Goal: Task Accomplishment & Management: Manage account settings

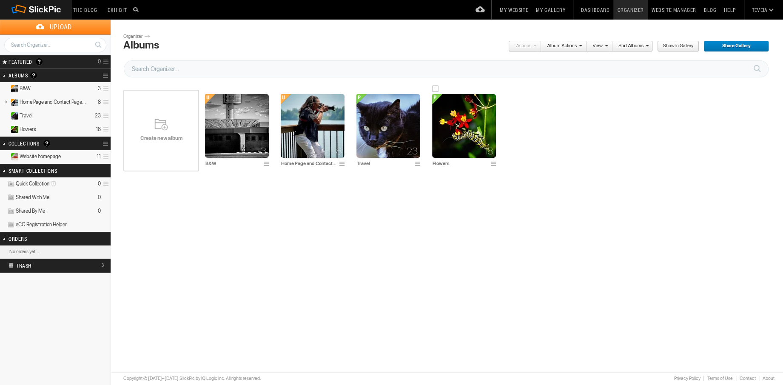
click at [475, 120] on img at bounding box center [464, 126] width 64 height 64
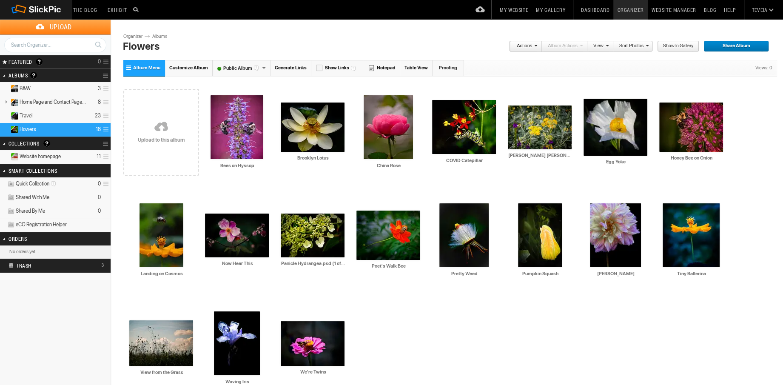
click at [169, 133] on link at bounding box center [161, 127] width 76 height 98
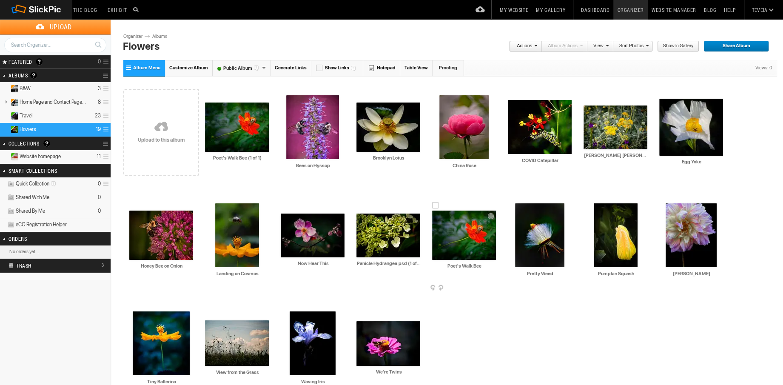
click at [494, 288] on span at bounding box center [495, 288] width 9 height 7
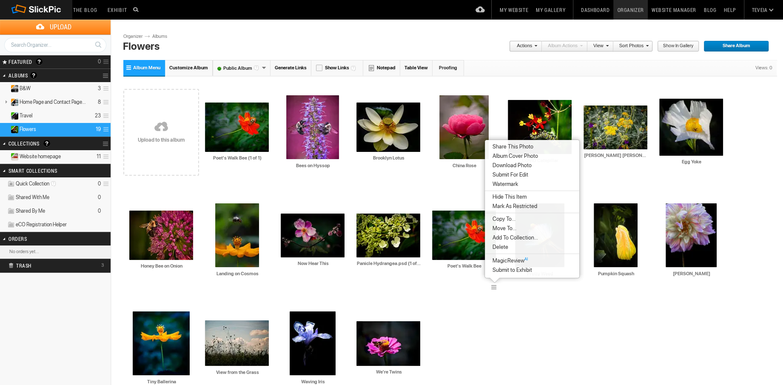
click at [497, 248] on span "Delete" at bounding box center [499, 247] width 18 height 7
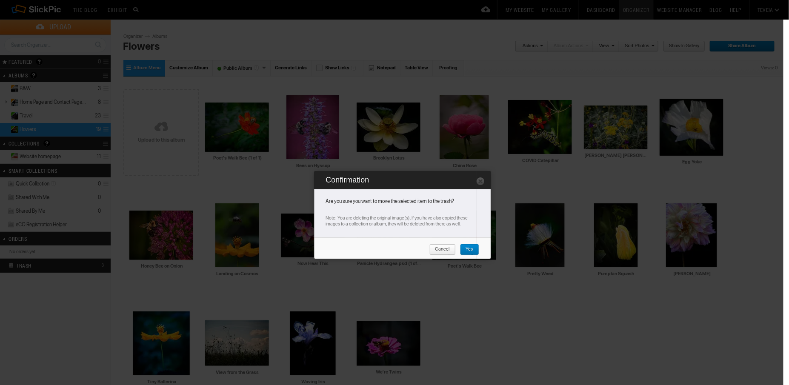
click at [468, 248] on span "Yes" at bounding box center [466, 249] width 13 height 11
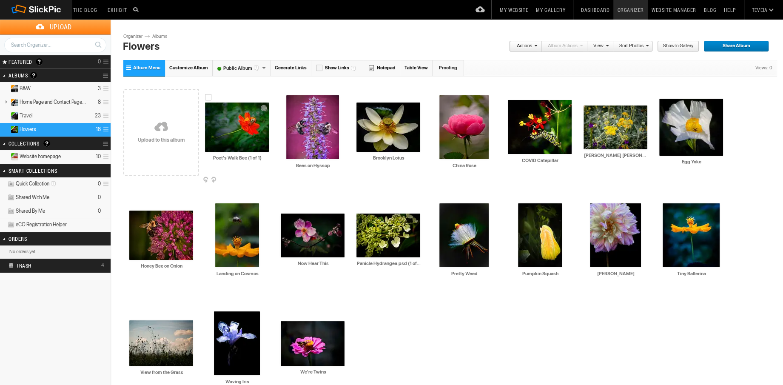
drag, startPoint x: 237, startPoint y: 157, endPoint x: 222, endPoint y: 160, distance: 15.1
click at [222, 160] on input "Poet's Walk Bee (1 of 1)" at bounding box center [237, 158] width 65 height 8
click at [246, 157] on input "Poet's Walk Bee (1 of 1)" at bounding box center [237, 158] width 65 height 8
type input "Poet's Walk Bee"
click at [377, 319] on div "Drop your photos here Upload to this album AI Poet's Walk Bee HTML: Direct: For…" at bounding box center [450, 240] width 654 height 324
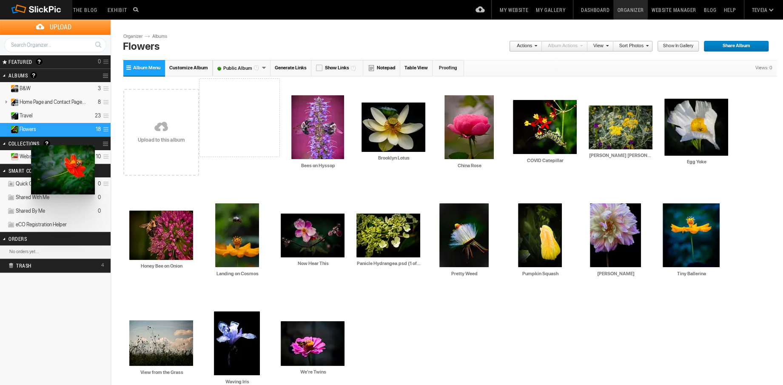
drag, startPoint x: 227, startPoint y: 141, endPoint x: 30, endPoint y: 145, distance: 196.6
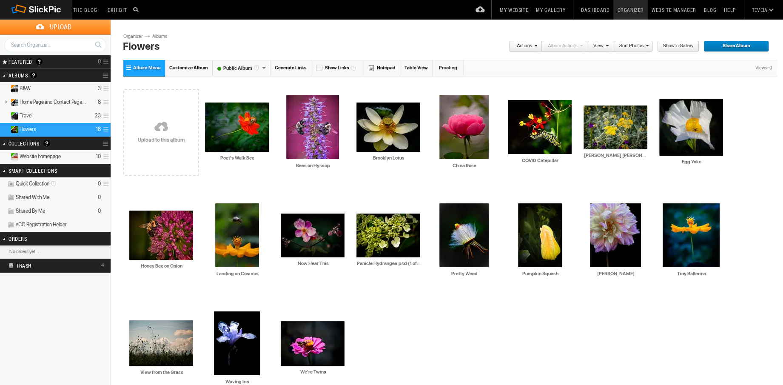
click at [48, 154] on span "Website homepage" at bounding box center [40, 156] width 41 height 7
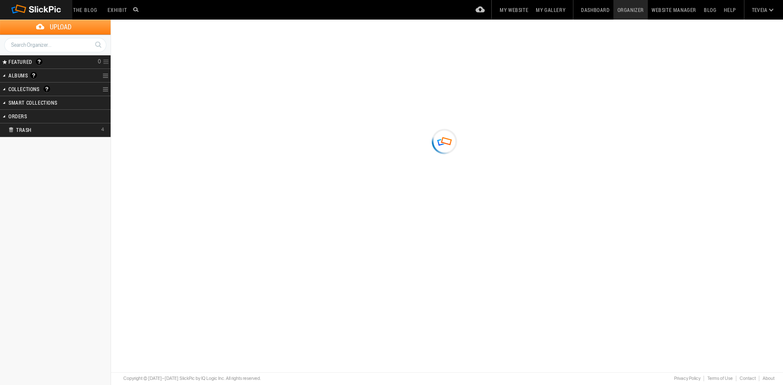
type input "Website homepage"
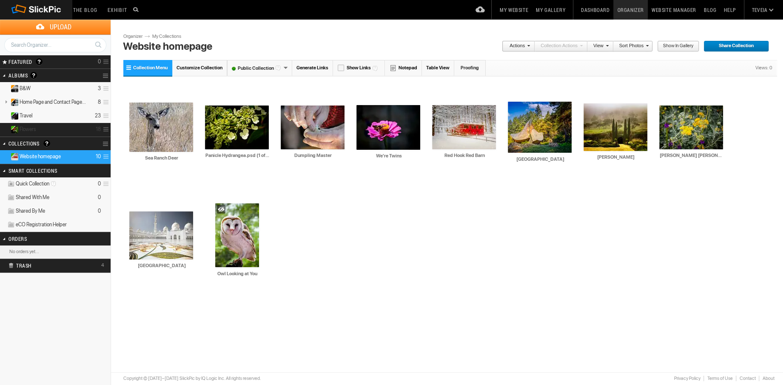
click at [43, 129] on details "Flowers 18" at bounding box center [55, 130] width 111 height 14
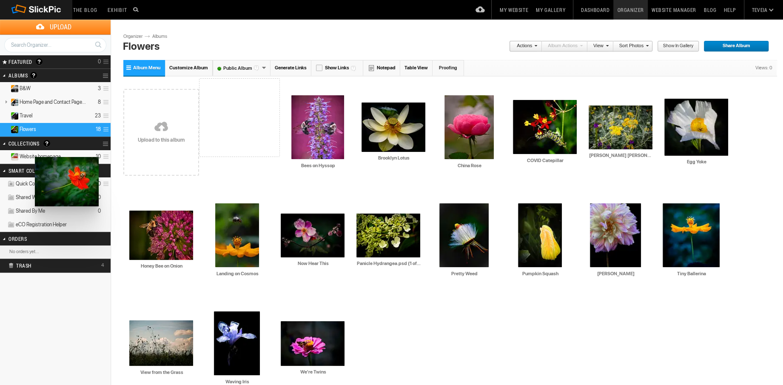
drag, startPoint x: 229, startPoint y: 133, endPoint x: 34, endPoint y: 157, distance: 196.7
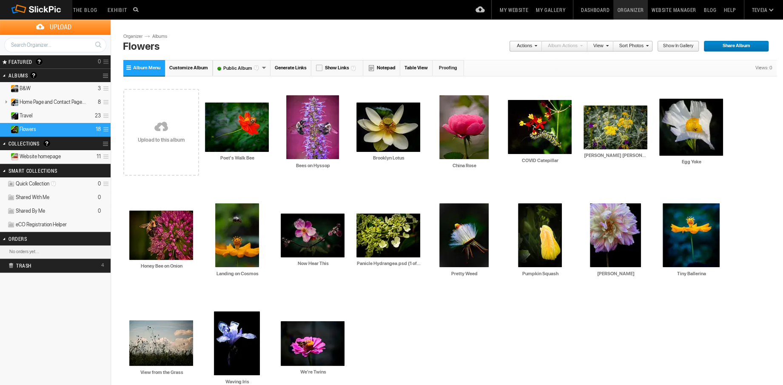
click at [35, 157] on span "Website homepage" at bounding box center [40, 156] width 41 height 7
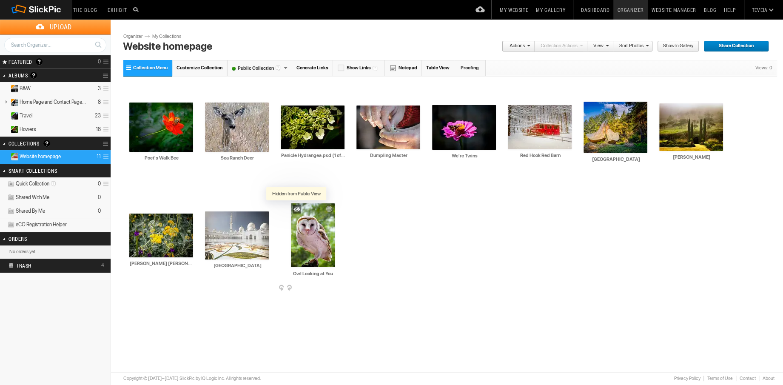
click at [294, 205] on div at bounding box center [297, 209] width 9 height 9
click at [383, 226] on div "Drop your photos here AI Poet's Walk Bee HTML: Direct: Forum: Photo ID: 2281766…" at bounding box center [450, 186] width 654 height 216
click at [513, 9] on link "My Website" at bounding box center [514, 10] width 36 height 20
click at [603, 10] on link "Dashboard" at bounding box center [595, 10] width 36 height 20
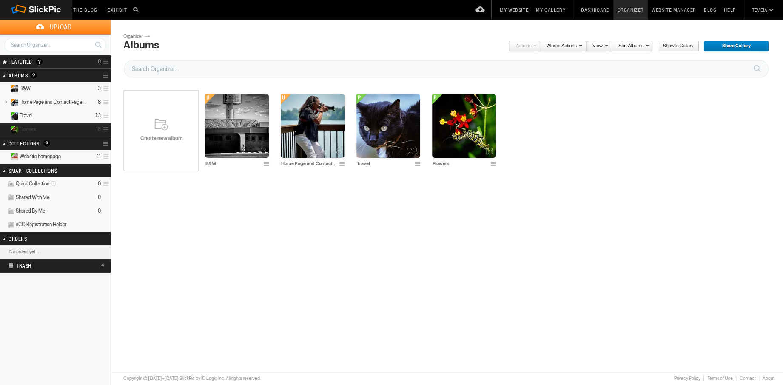
click at [51, 130] on details "Flowers 18" at bounding box center [55, 130] width 111 height 14
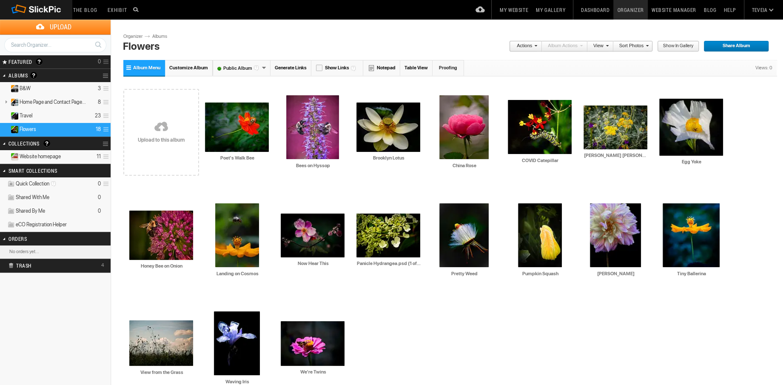
click at [190, 130] on link at bounding box center [161, 127] width 76 height 98
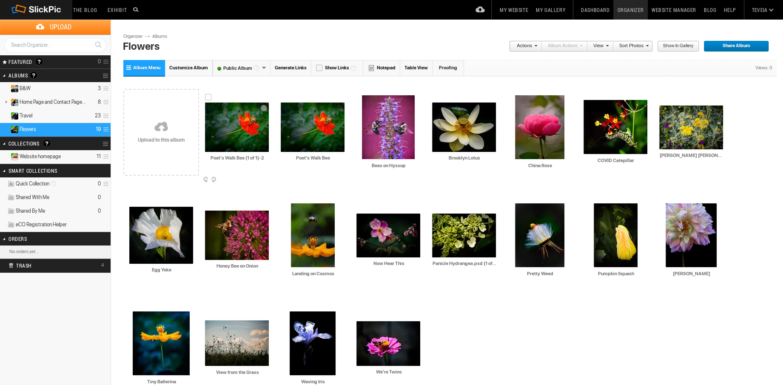
click at [248, 129] on img at bounding box center [237, 127] width 64 height 49
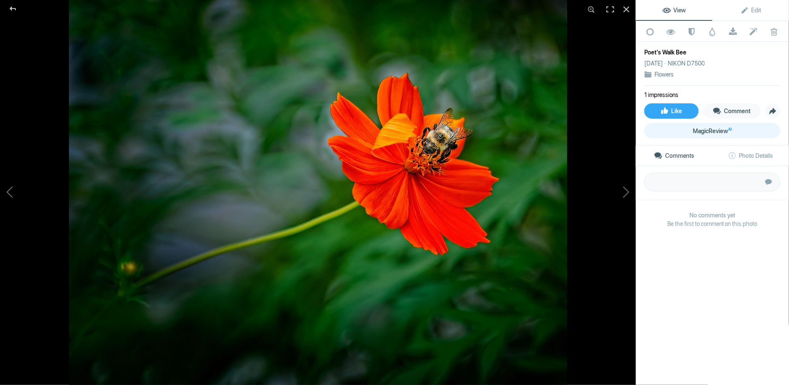
click at [706, 131] on span "MagicReview AI" at bounding box center [712, 131] width 39 height 7
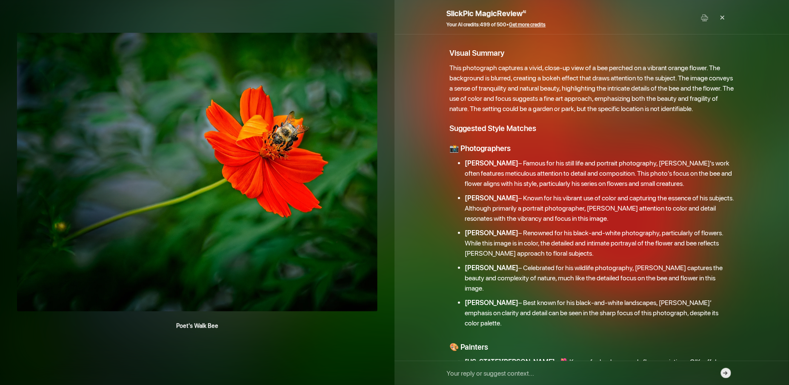
click at [724, 375] on button "→" at bounding box center [726, 373] width 10 height 10
click at [722, 20] on div "×" at bounding box center [723, 17] width 26 height 17
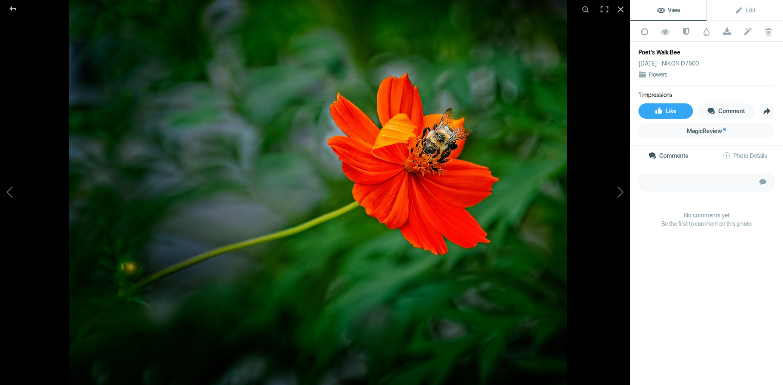
click at [673, 156] on span "Comments" at bounding box center [668, 155] width 40 height 7
click at [620, 194] on button at bounding box center [598, 192] width 64 height 139
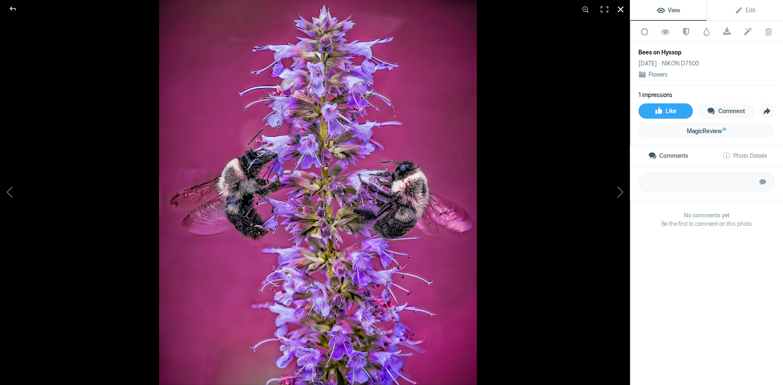
click at [621, 6] on div at bounding box center [620, 9] width 19 height 19
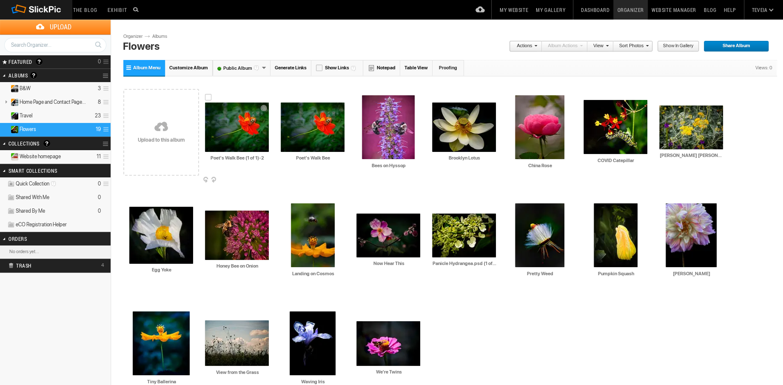
click at [249, 120] on img at bounding box center [237, 127] width 64 height 49
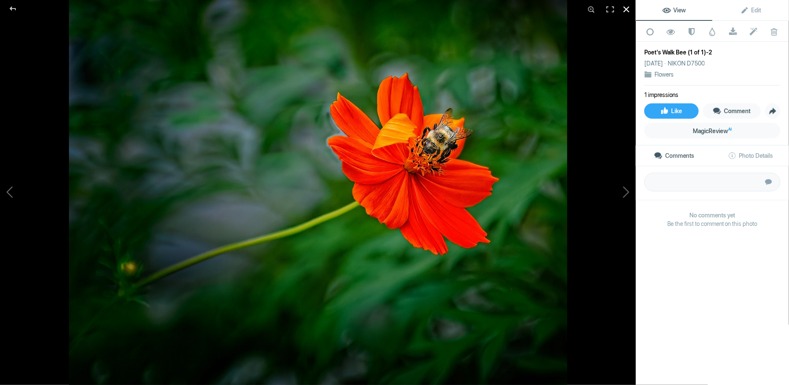
click at [626, 10] on div at bounding box center [626, 9] width 19 height 19
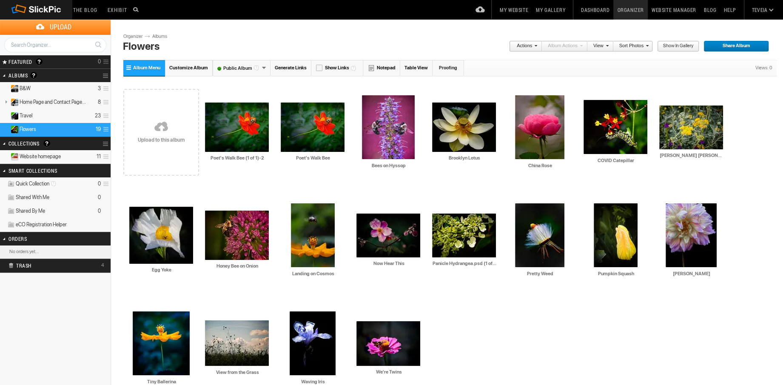
click at [168, 138] on link at bounding box center [161, 127] width 76 height 98
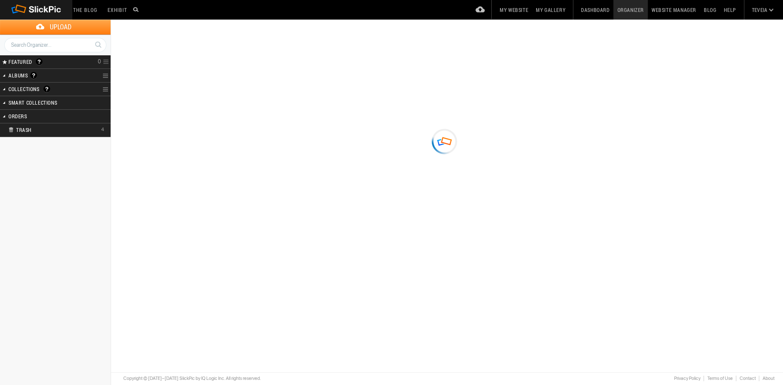
type input "Flowers"
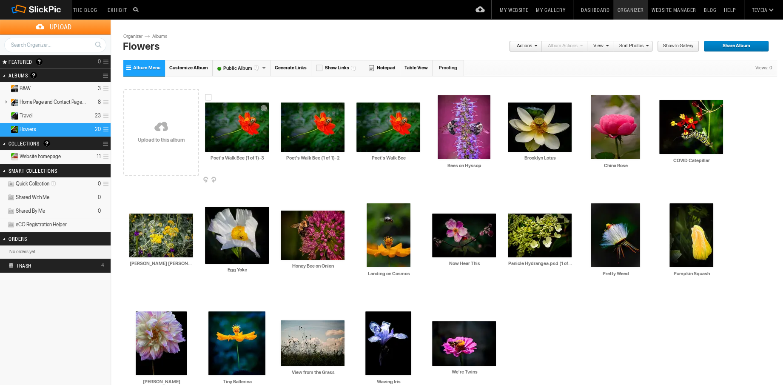
click at [249, 143] on img at bounding box center [237, 127] width 64 height 49
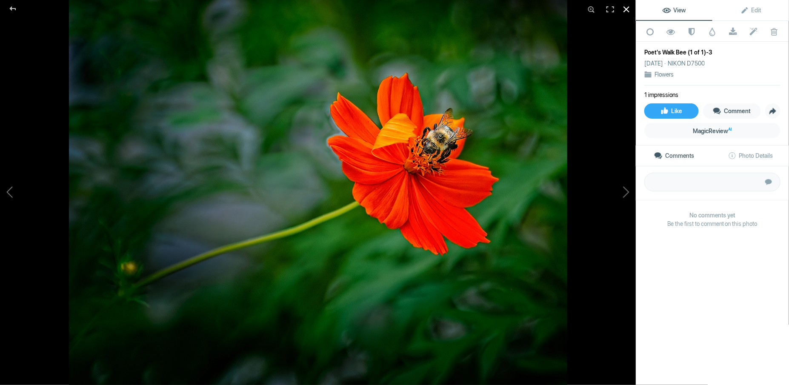
click at [623, 10] on div at bounding box center [626, 9] width 19 height 19
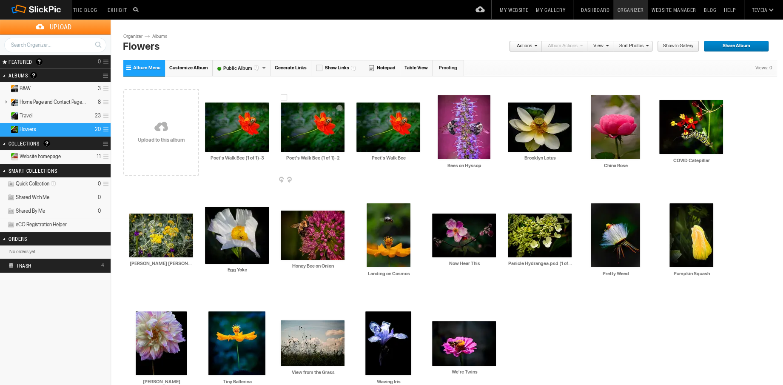
click at [341, 178] on span at bounding box center [343, 180] width 9 height 7
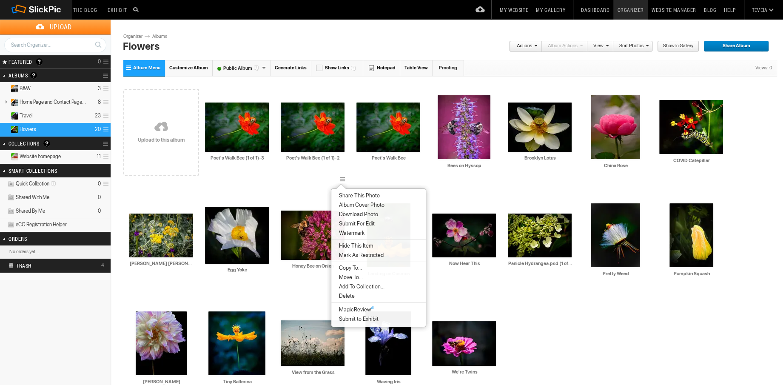
click at [363, 298] on li "Delete" at bounding box center [378, 295] width 94 height 9
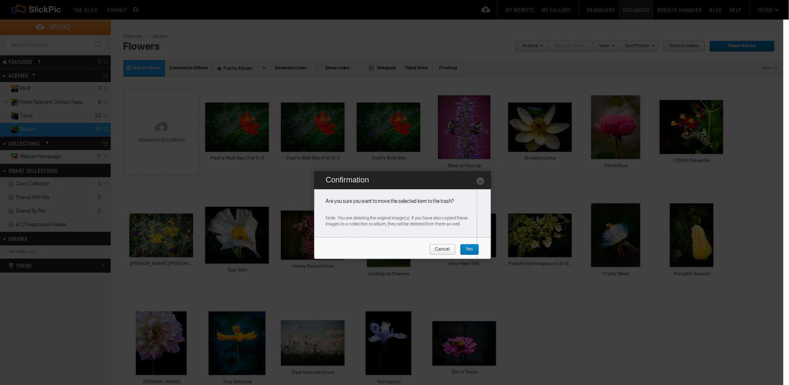
click at [467, 250] on span "Yes" at bounding box center [466, 249] width 13 height 11
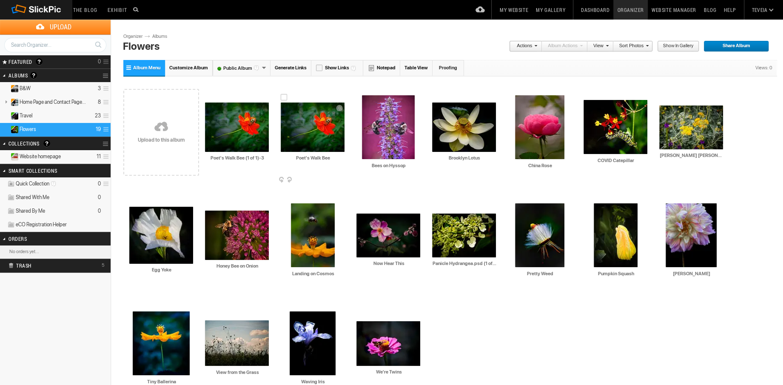
click at [342, 180] on span at bounding box center [343, 180] width 9 height 7
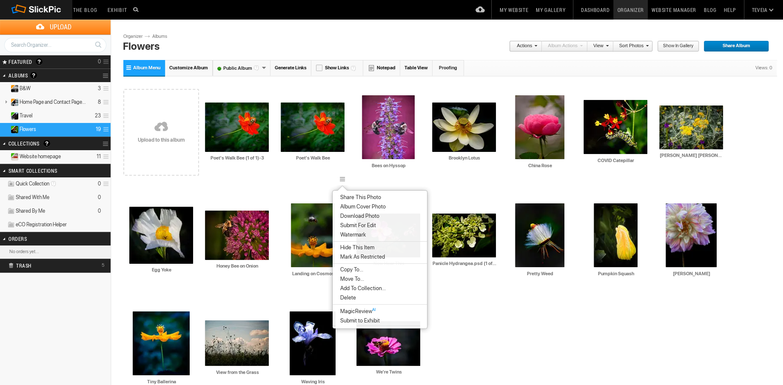
click at [345, 296] on span "Delete" at bounding box center [347, 297] width 18 height 7
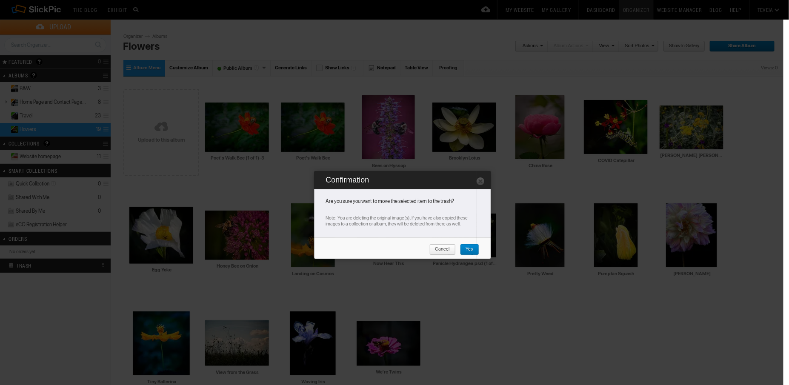
click at [464, 252] on span "Yes" at bounding box center [466, 249] width 13 height 11
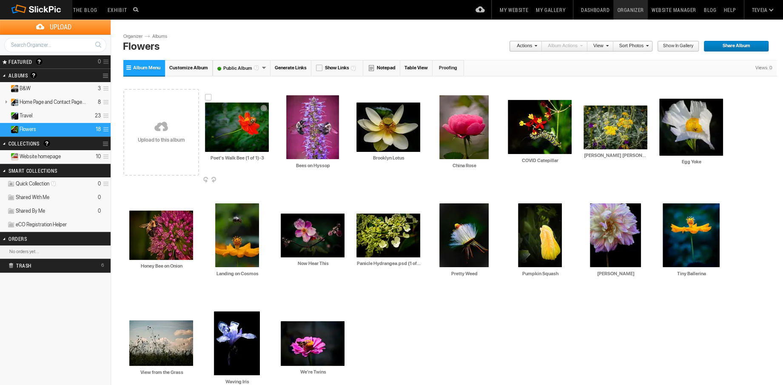
click at [243, 157] on input "Poet's Walk Bee (1 of 1)-3" at bounding box center [237, 158] width 65 height 8
type input "Poet's Walk Bee"
click at [248, 168] on td "AI Poet's Walk Bee HTML: Direct: Forum: Photo ID: 22817668 More..." at bounding box center [237, 127] width 64 height 98
click at [37, 154] on span "Website homepage" at bounding box center [40, 156] width 41 height 7
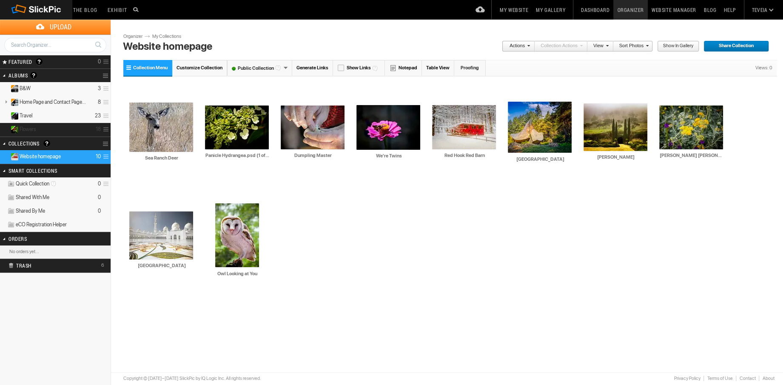
click at [90, 128] on details "Flowers 18" at bounding box center [55, 130] width 111 height 14
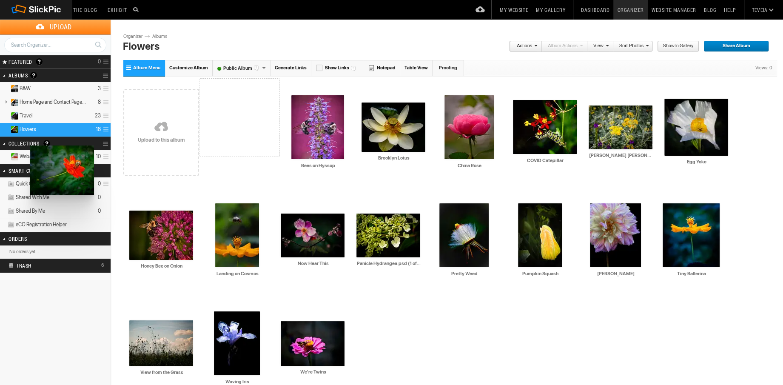
drag, startPoint x: 246, startPoint y: 135, endPoint x: 29, endPoint y: 145, distance: 216.8
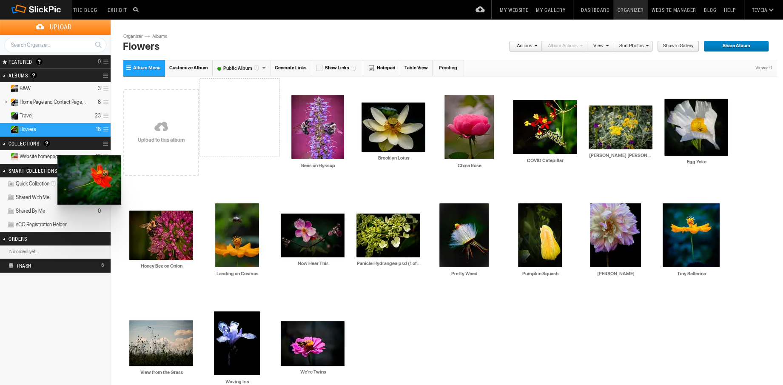
drag, startPoint x: 228, startPoint y: 140, endPoint x: 57, endPoint y: 155, distance: 172.1
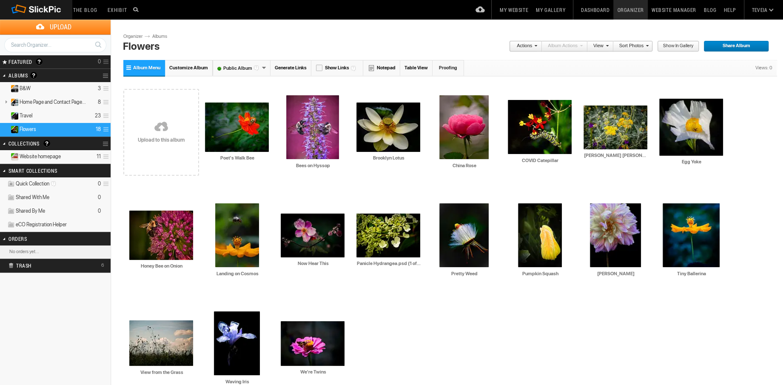
click at [57, 155] on span "Website homepage" at bounding box center [40, 156] width 41 height 7
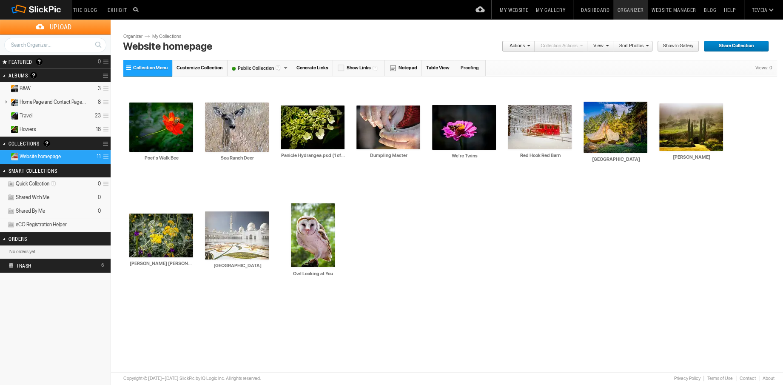
click at [731, 12] on link "Help" at bounding box center [730, 10] width 20 height 20
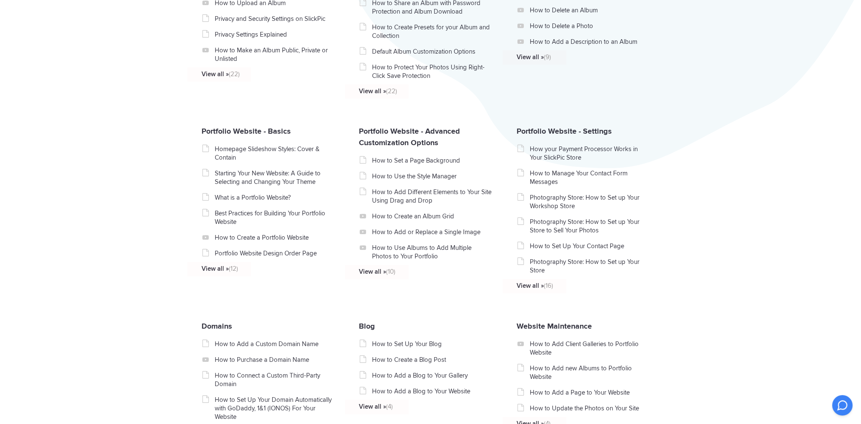
scroll to position [298, 0]
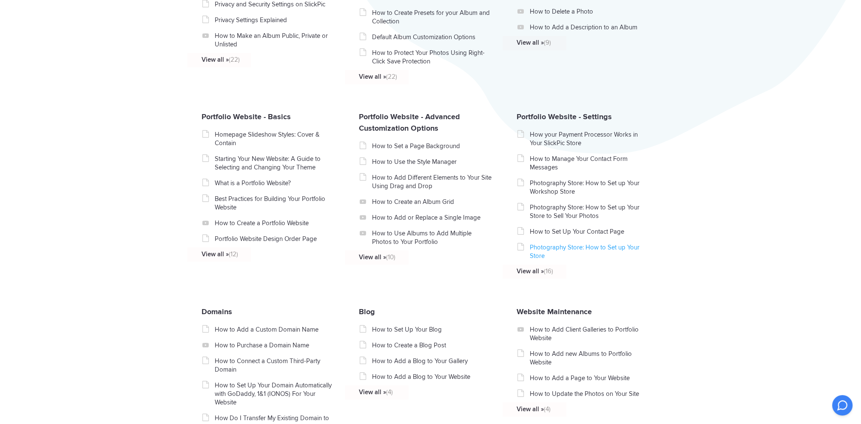
click at [565, 249] on link "Photography Store: How to Set up Your Store" at bounding box center [590, 251] width 120 height 17
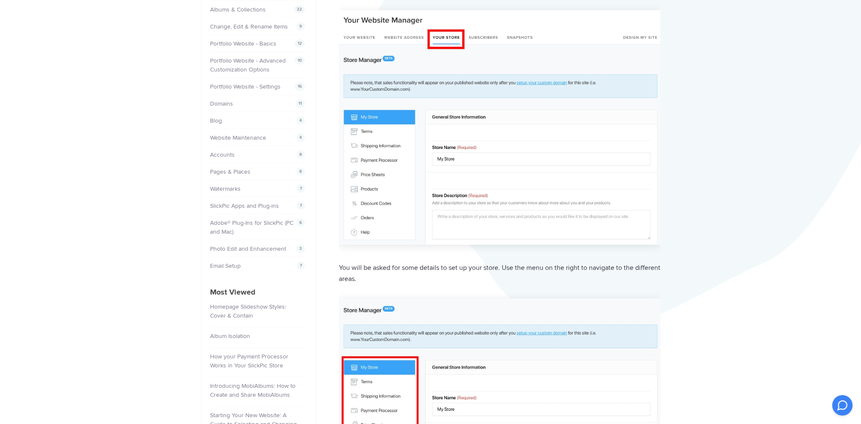
scroll to position [128, 0]
click at [247, 301] on li "Homepage Slideshow Styles: Cover & Contain 153" at bounding box center [258, 312] width 97 height 29
click at [235, 303] on link "Homepage Slideshow Styles: Cover & Contain" at bounding box center [248, 311] width 76 height 16
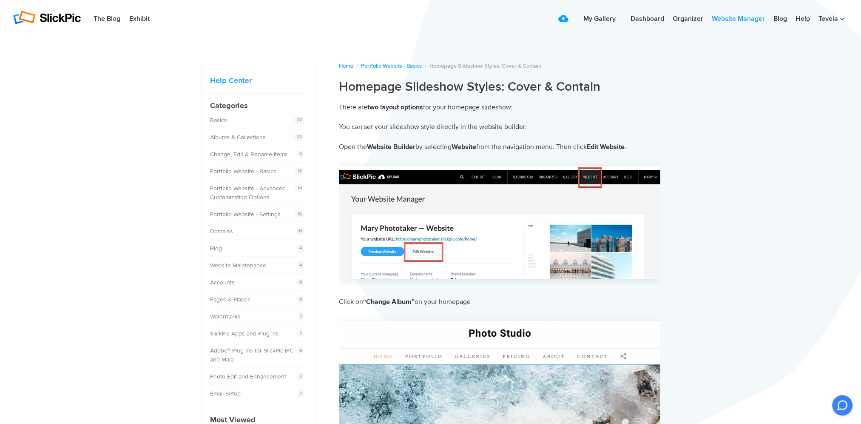
click at [739, 15] on link "Website Manager" at bounding box center [739, 19] width 62 height 17
